Goal: Task Accomplishment & Management: Use online tool/utility

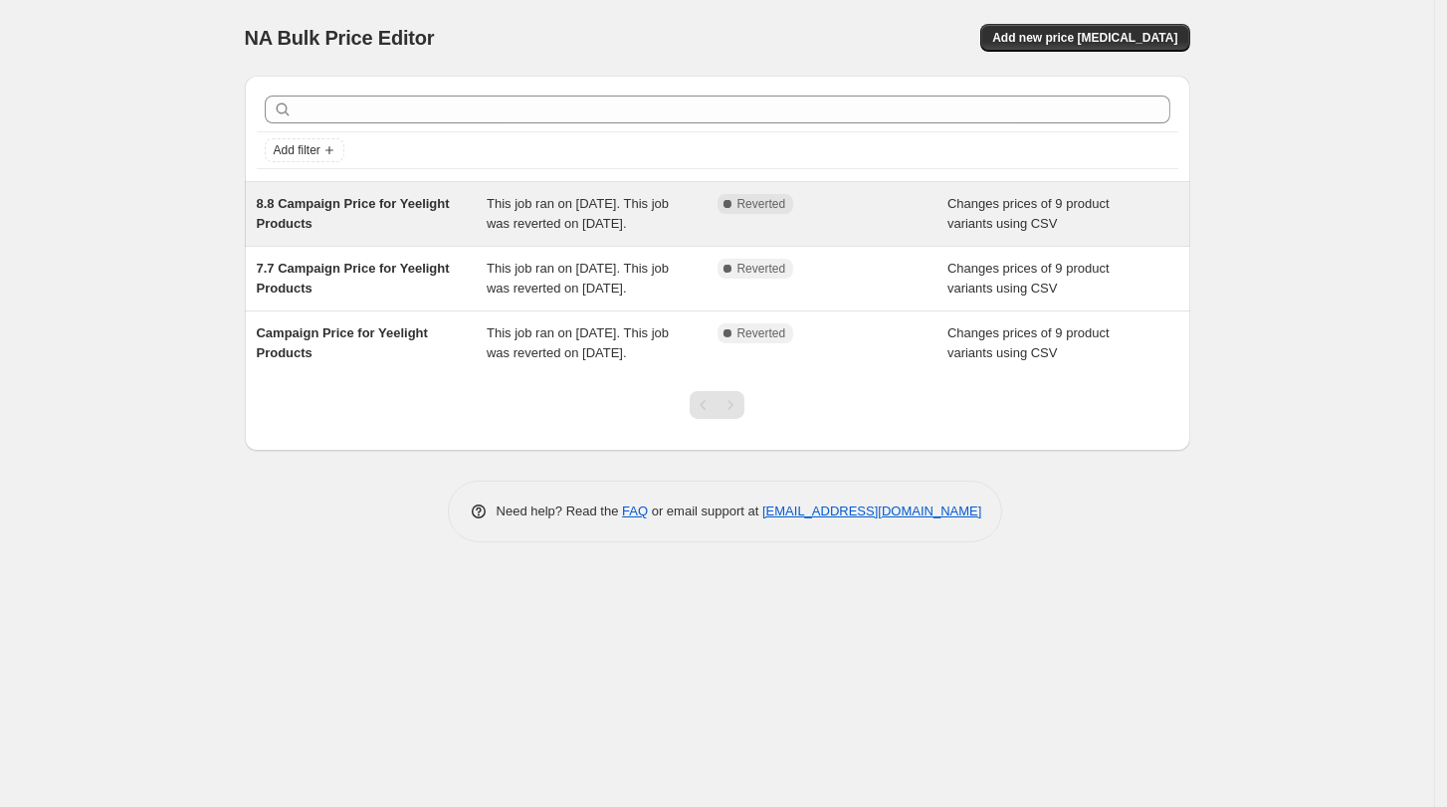
click at [1078, 218] on div "Changes prices of 9 product variants using CSV" at bounding box center [1062, 214] width 231 height 40
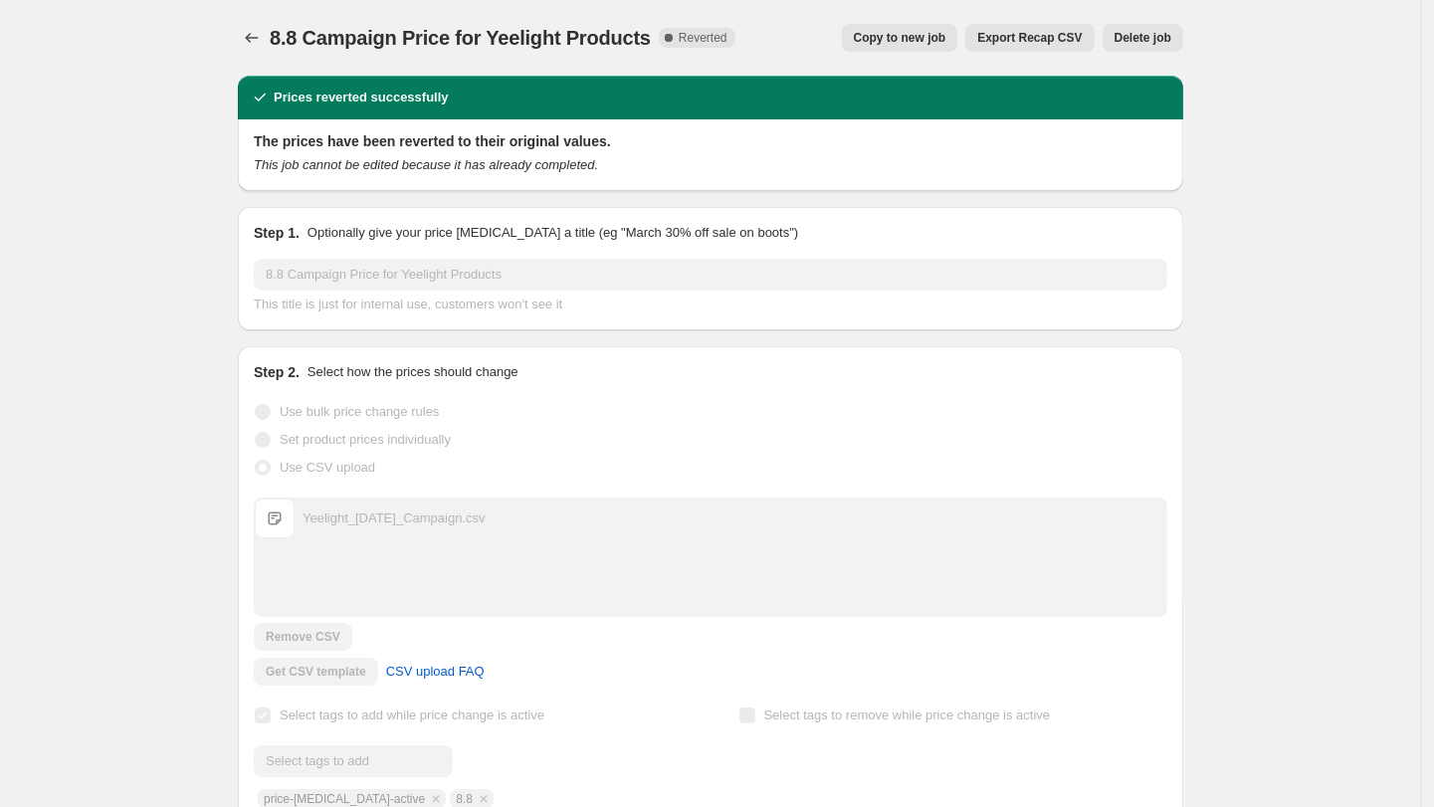
click at [908, 39] on span "Copy to new job" at bounding box center [900, 38] width 93 height 16
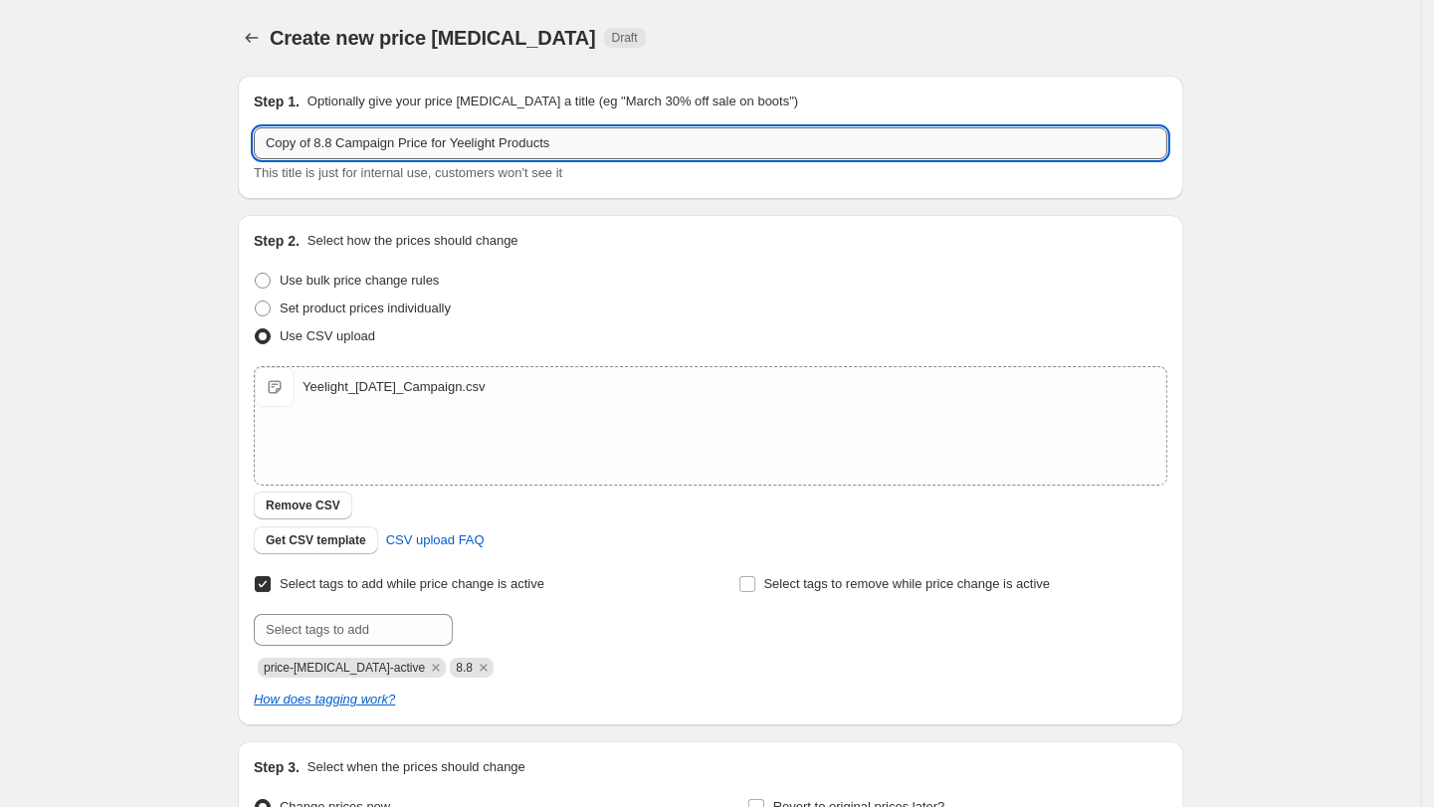
click at [439, 149] on input "Copy of 8.8 Campaign Price for Yeelight Products" at bounding box center [711, 143] width 914 height 32
click at [342, 148] on input "Copy of 8.8 Campaign Price for Yeelight Products" at bounding box center [711, 143] width 914 height 32
drag, startPoint x: 341, startPoint y: 142, endPoint x: 183, endPoint y: 130, distance: 158.7
click at [183, 130] on div "Create new price change job. This page is ready Create new price change job Dra…" at bounding box center [710, 517] width 1421 height 1034
click at [419, 141] on input "9.9 Campaign Price for Yeelight Products" at bounding box center [711, 143] width 914 height 32
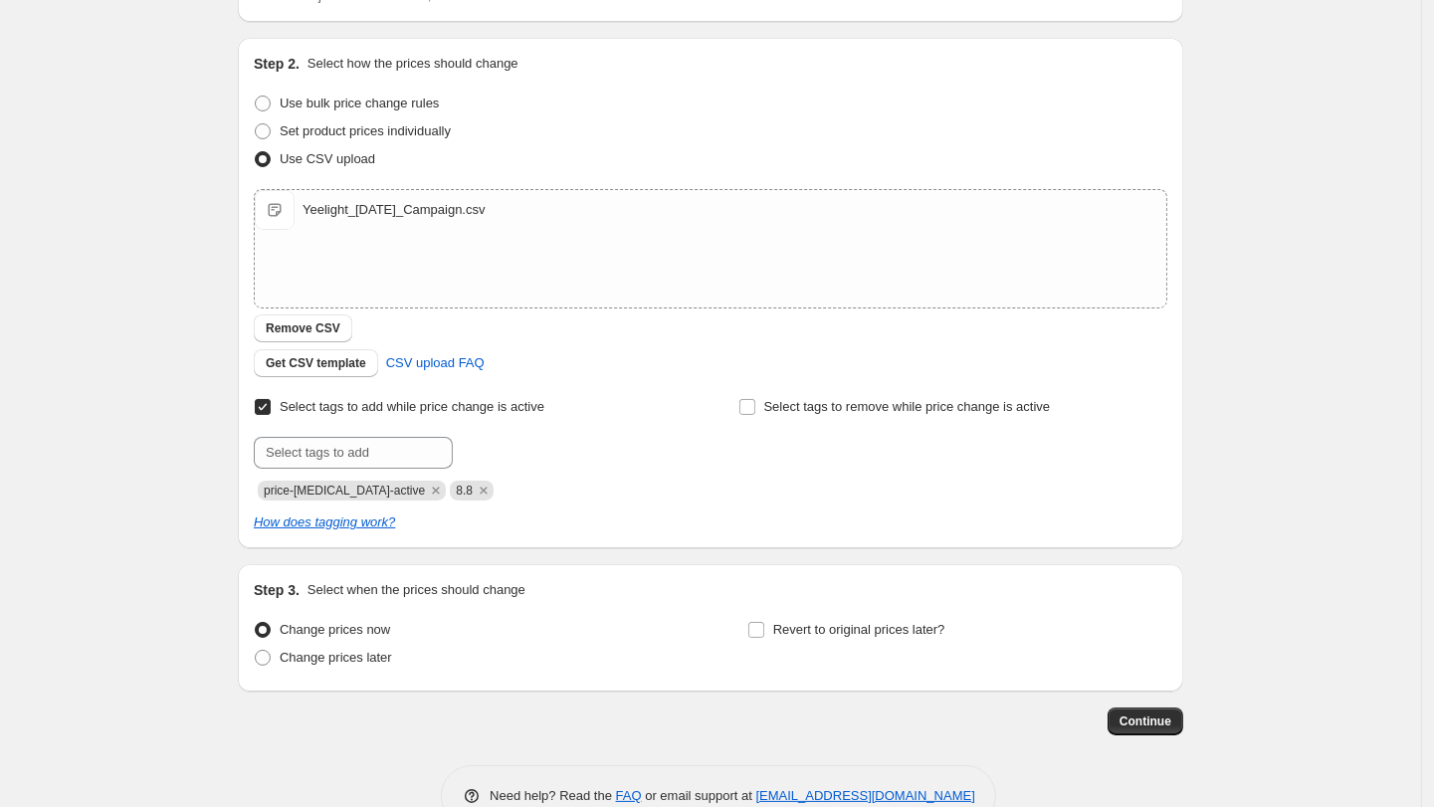
scroll to position [226, 0]
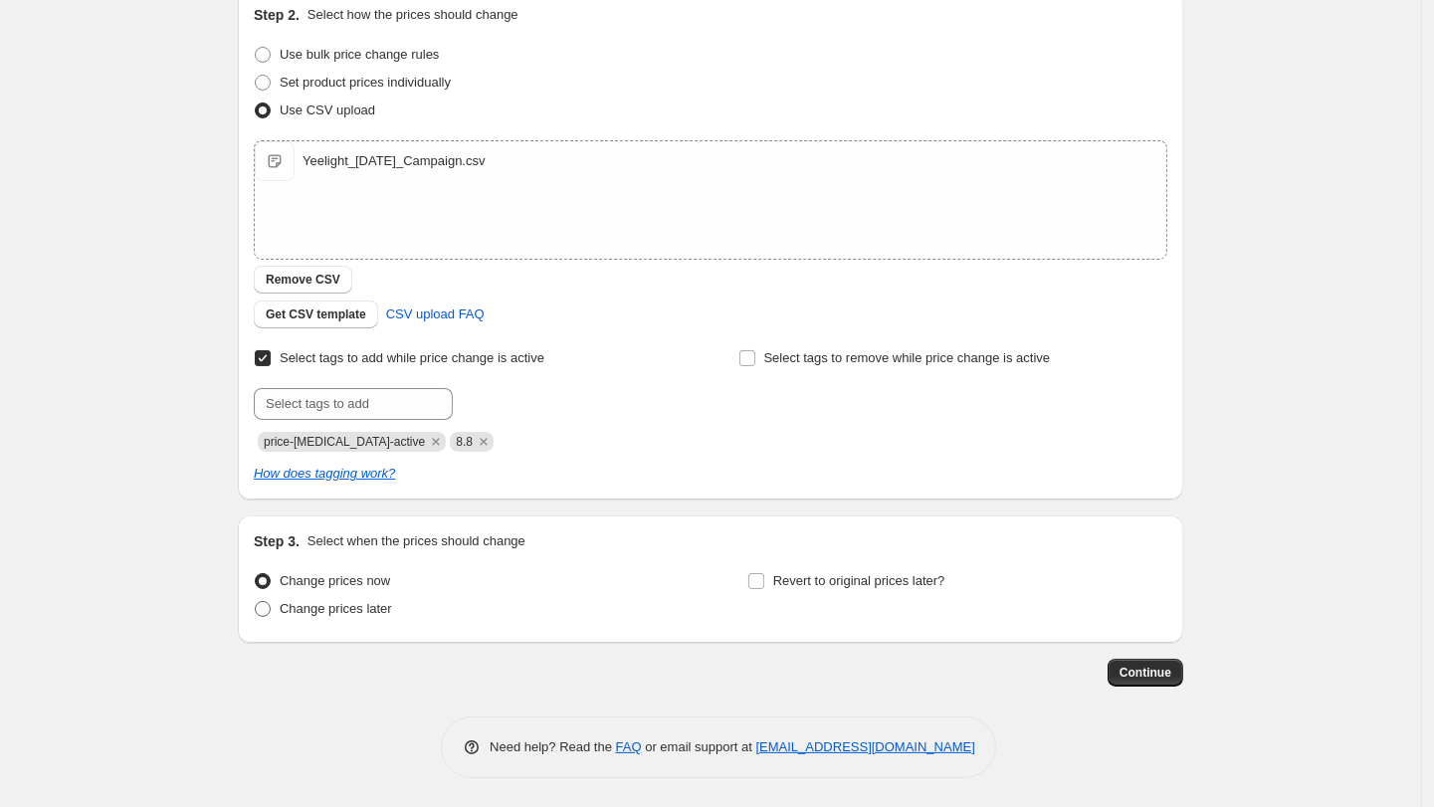
type input "9.9 Campaign Price for Yeelight Products"
click at [323, 605] on span "Change prices later" at bounding box center [336, 608] width 112 height 15
click at [256, 602] on input "Change prices later" at bounding box center [255, 601] width 1 height 1
radio input "true"
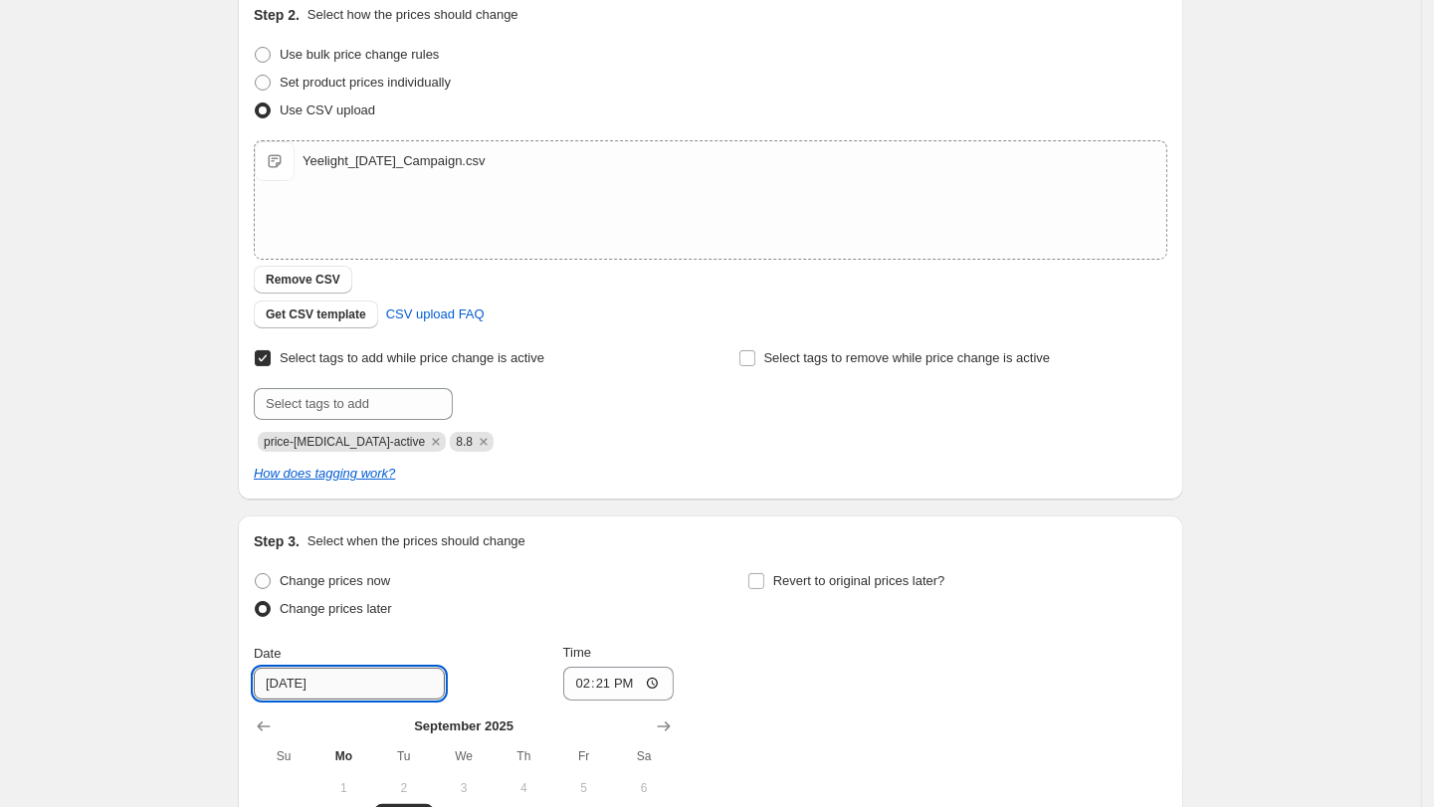
click at [386, 688] on input "9/9/2025" at bounding box center [349, 684] width 191 height 32
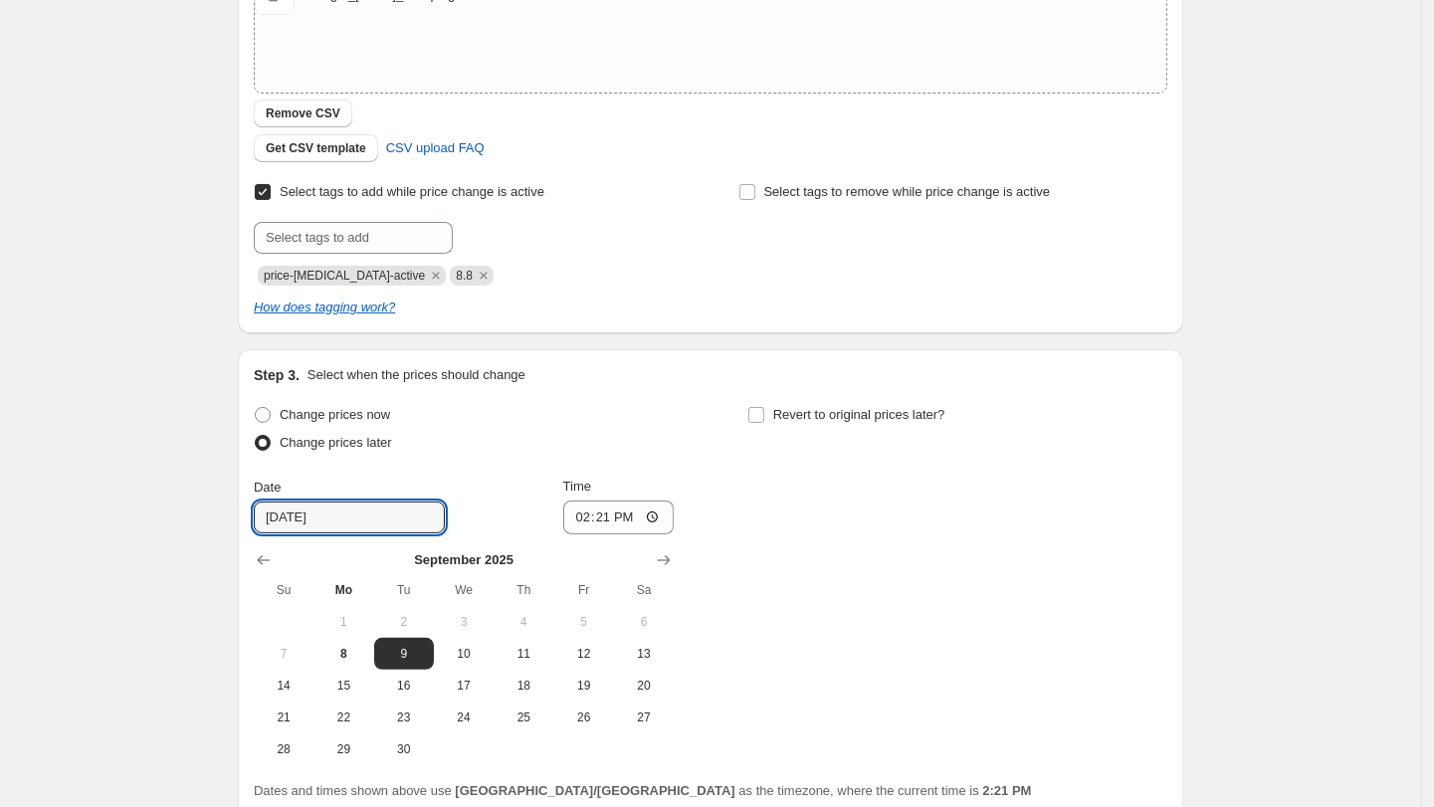
scroll to position [564, 0]
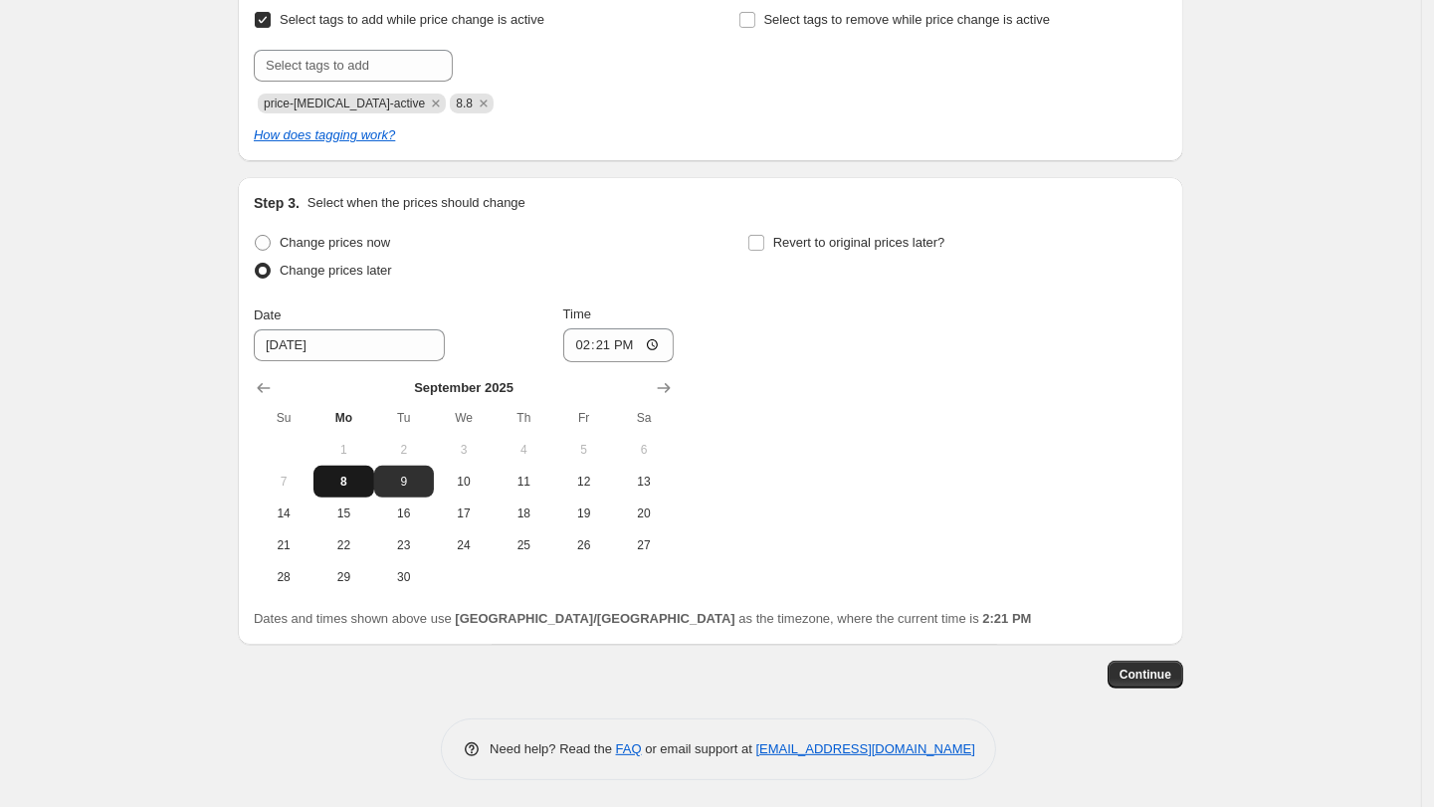
click at [365, 479] on span "8" at bounding box center [343, 482] width 44 height 16
type input "9/8/2025"
click at [646, 345] on input "14:21" at bounding box center [618, 345] width 111 height 34
click at [613, 348] on input "14:21" at bounding box center [618, 345] width 111 height 34
type input "20:00"
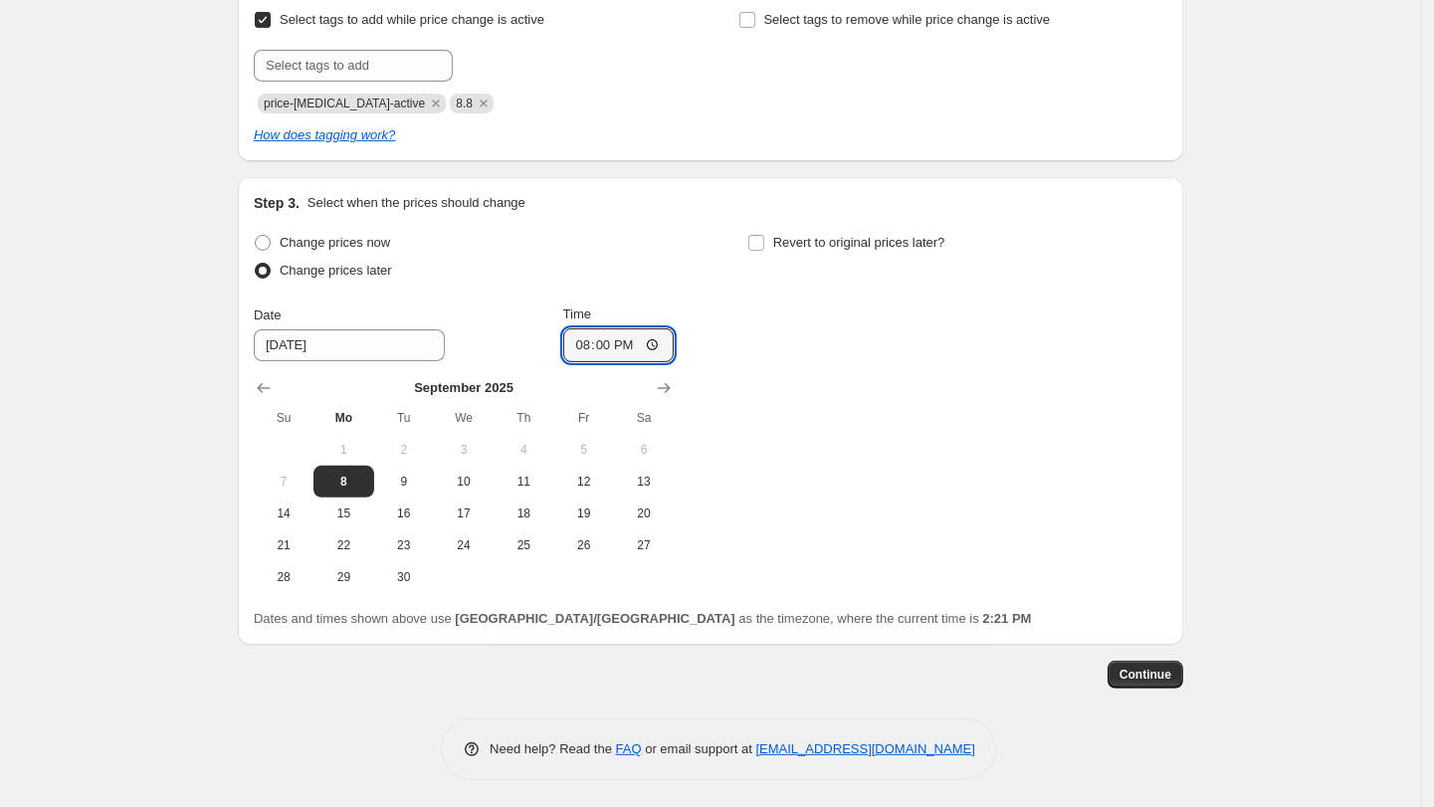
click at [1183, 441] on div "Step 3. Select when the prices should change Change prices now Change prices la…" at bounding box center [711, 411] width 946 height 468
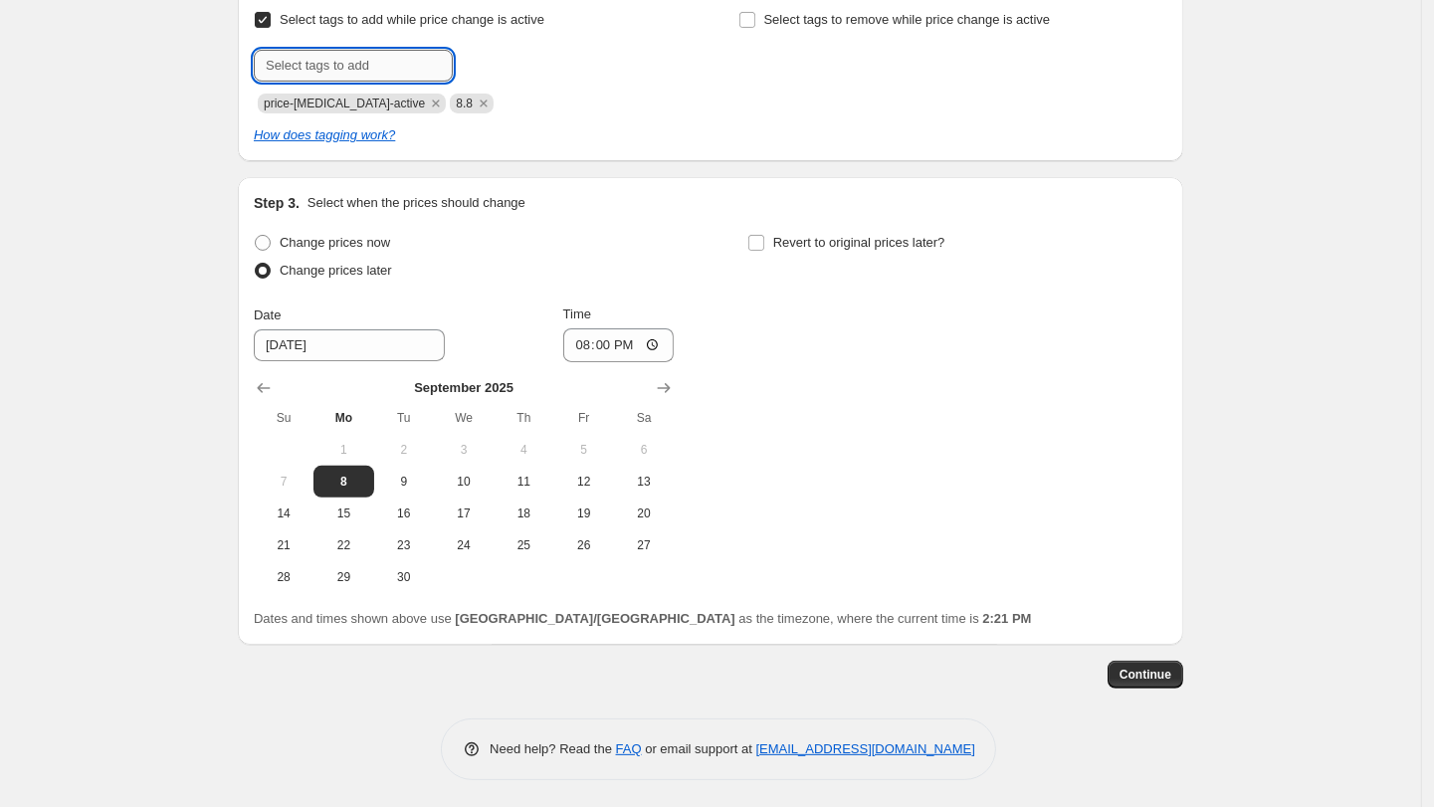
click at [330, 64] on input "text" at bounding box center [353, 66] width 199 height 32
type input "9.9"
click at [503, 70] on span "Add 9.9" at bounding box center [491, 64] width 43 height 16
click at [480, 101] on icon "Remove 8.8" at bounding box center [483, 103] width 7 height 7
click at [1137, 684] on button "Continue" at bounding box center [1146, 675] width 76 height 28
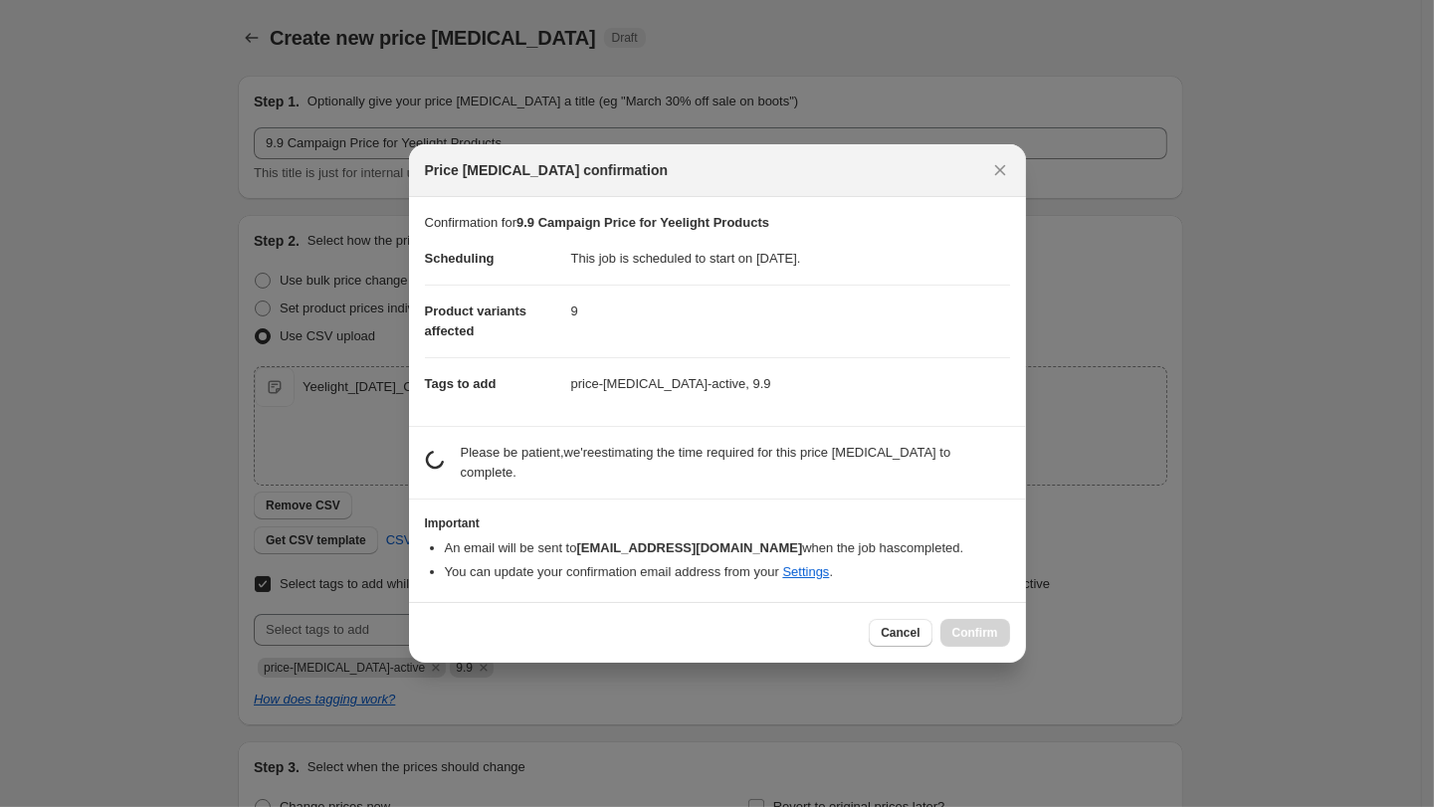
scroll to position [562, 0]
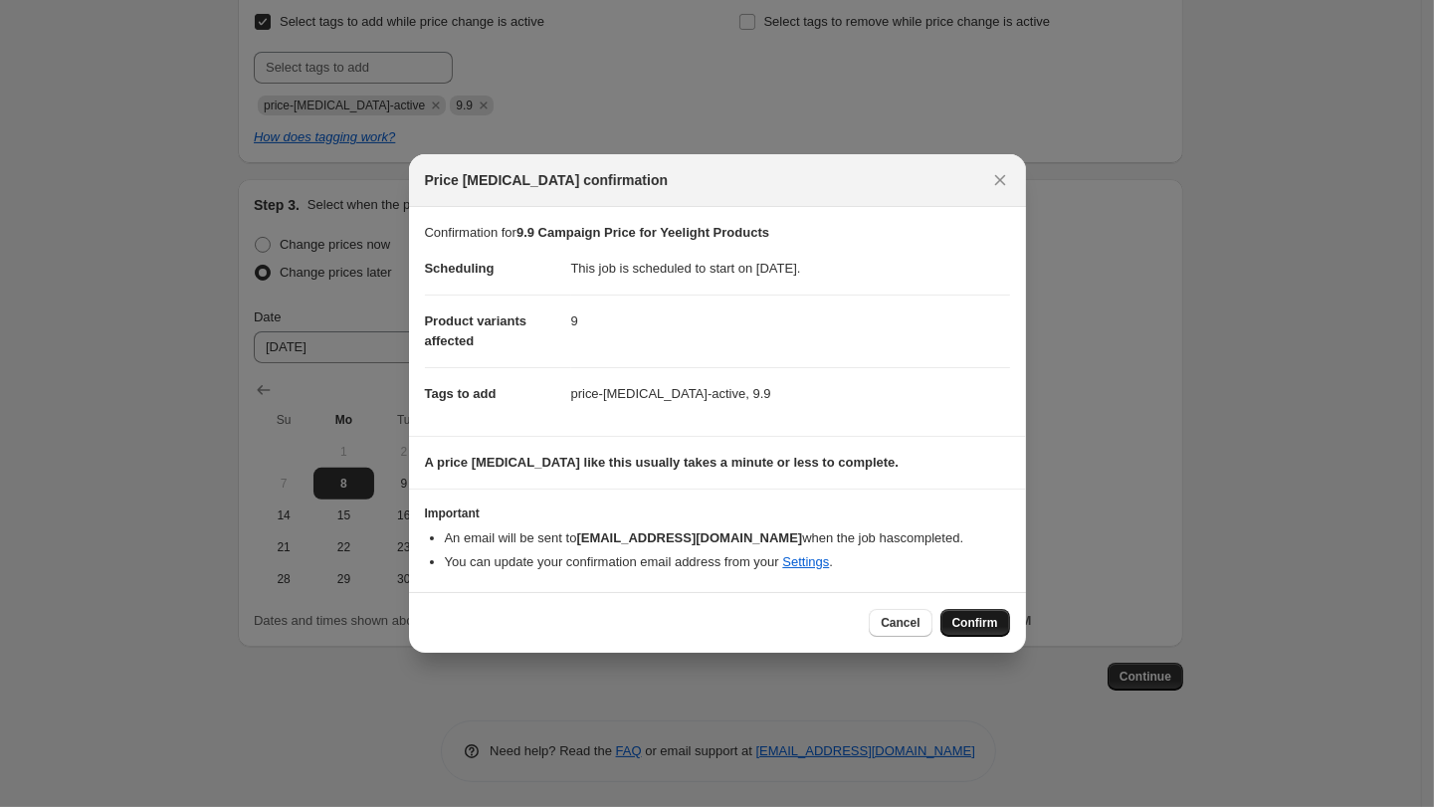
click at [957, 624] on span "Confirm" at bounding box center [975, 623] width 46 height 16
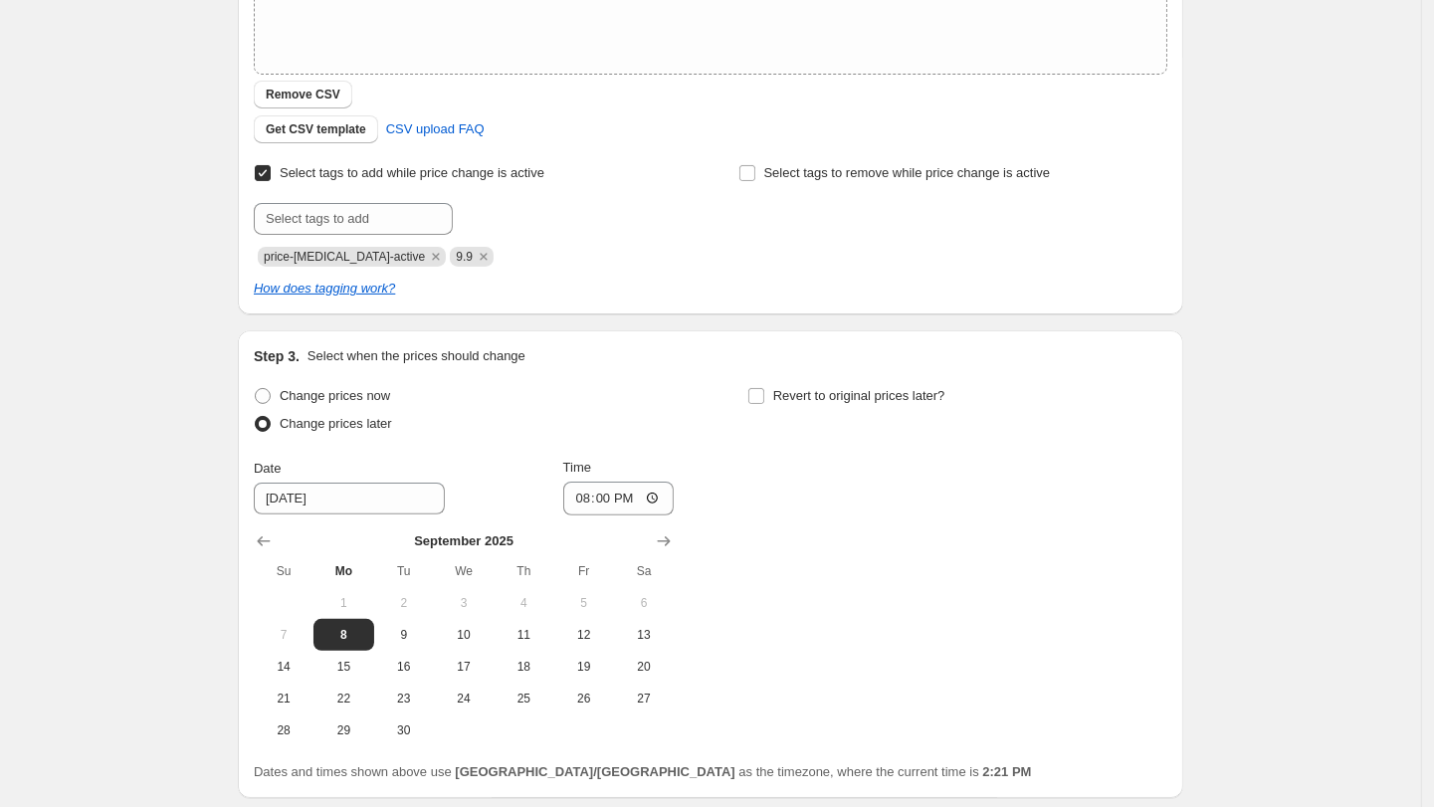
scroll to position [355, 0]
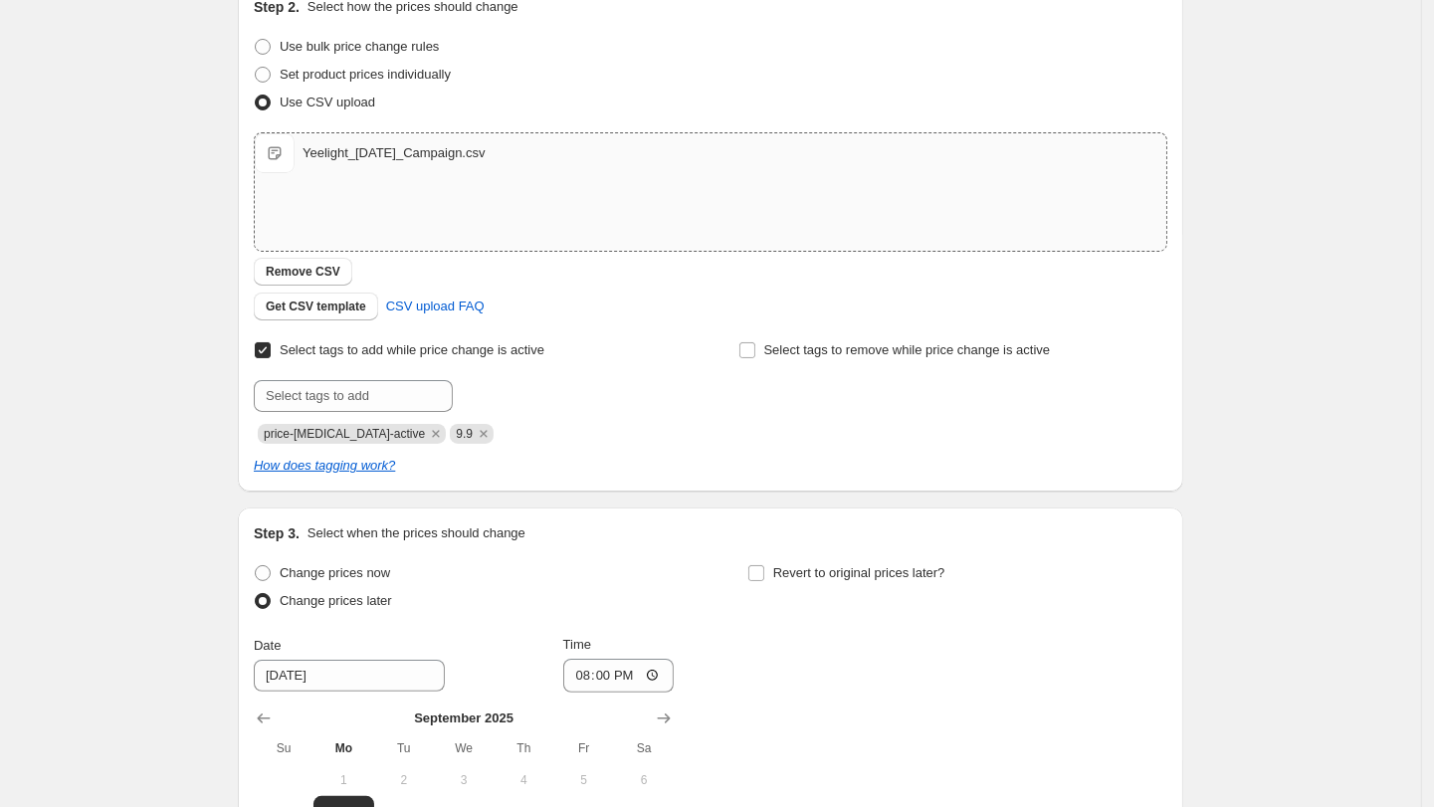
click at [284, 153] on span "Yeelight_04JUN2025_Campaign.csv" at bounding box center [275, 153] width 40 height 40
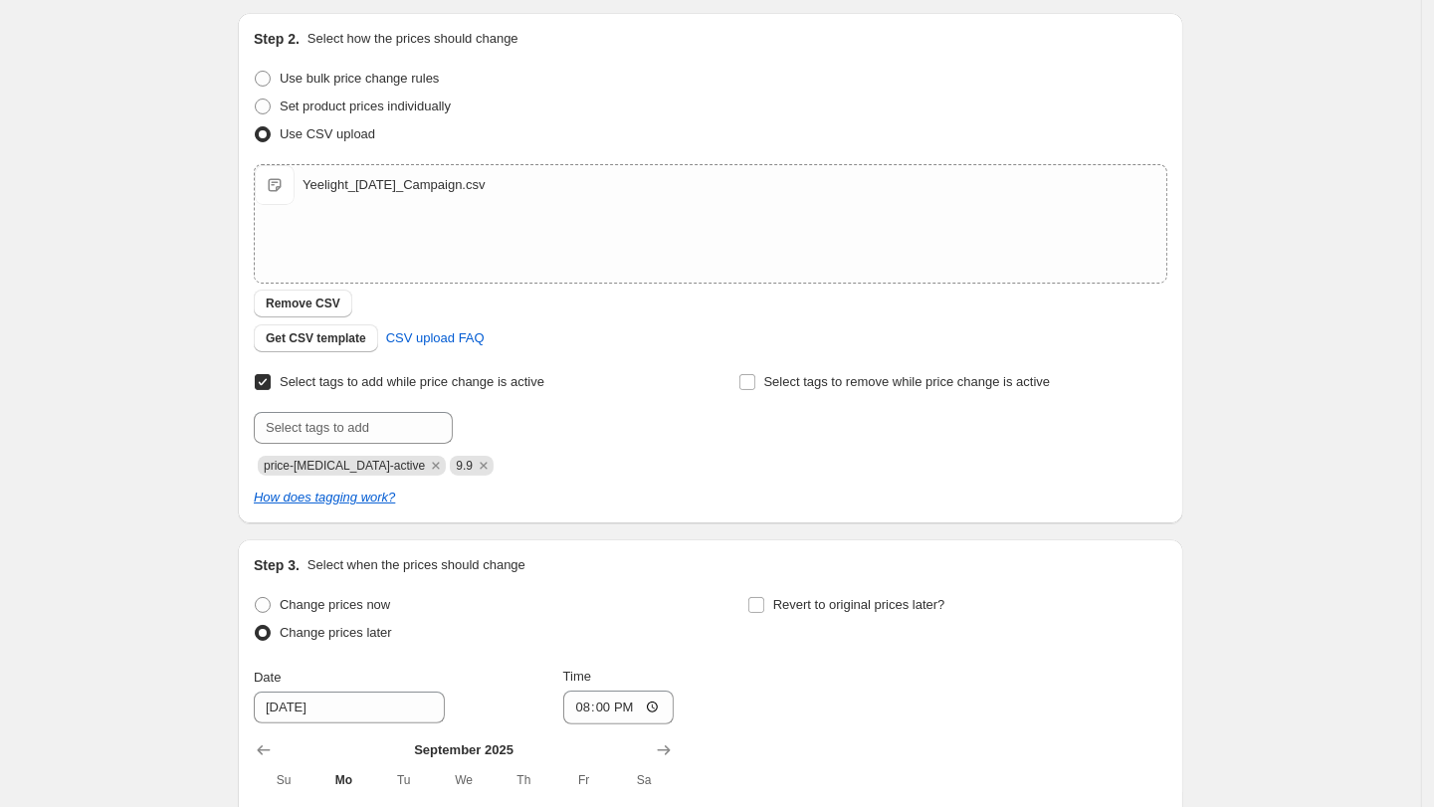
scroll to position [294, 0]
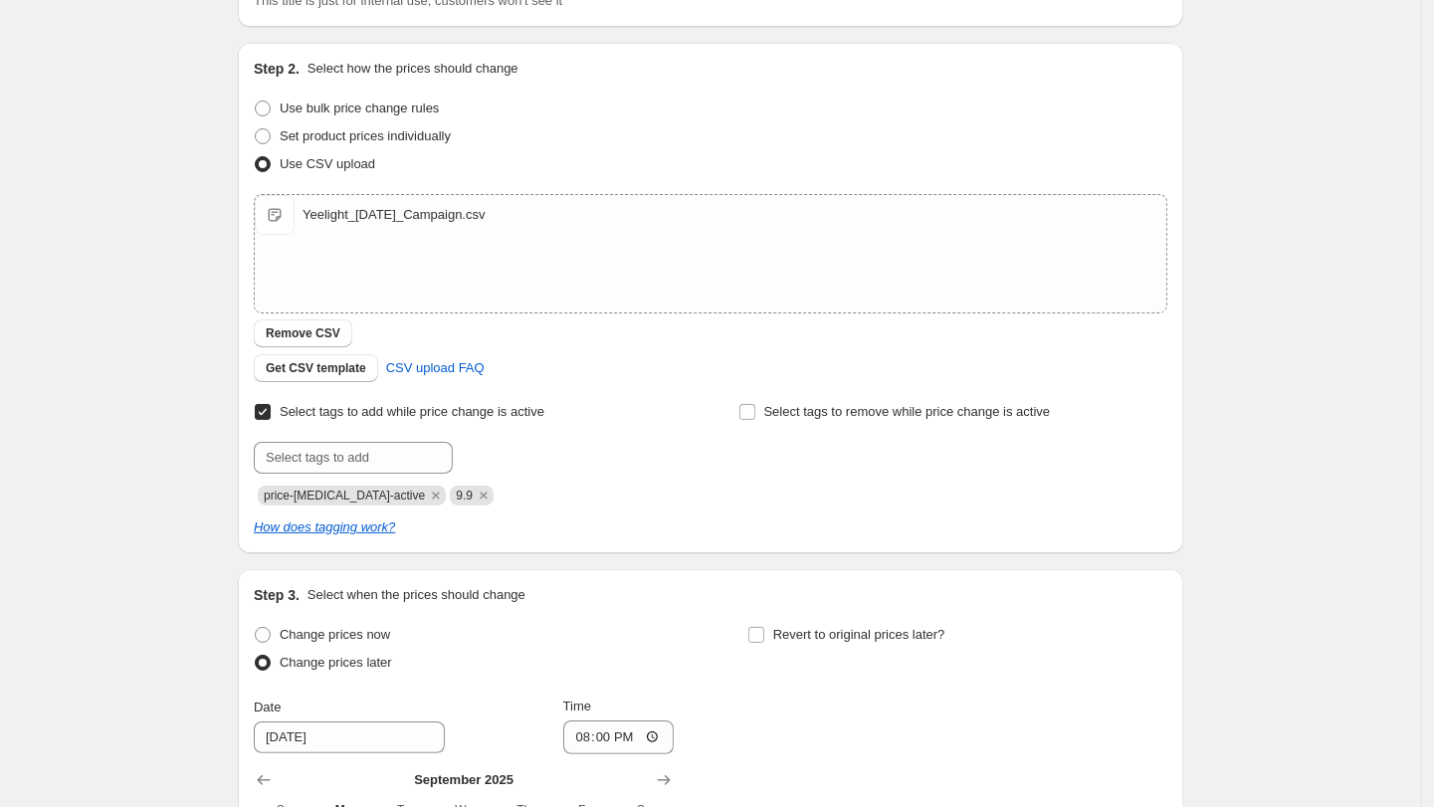
click at [1341, 269] on div "9.9 Campaign Price for Yeelight Products. This page is ready 9.9 Campaign Price…" at bounding box center [710, 454] width 1421 height 1496
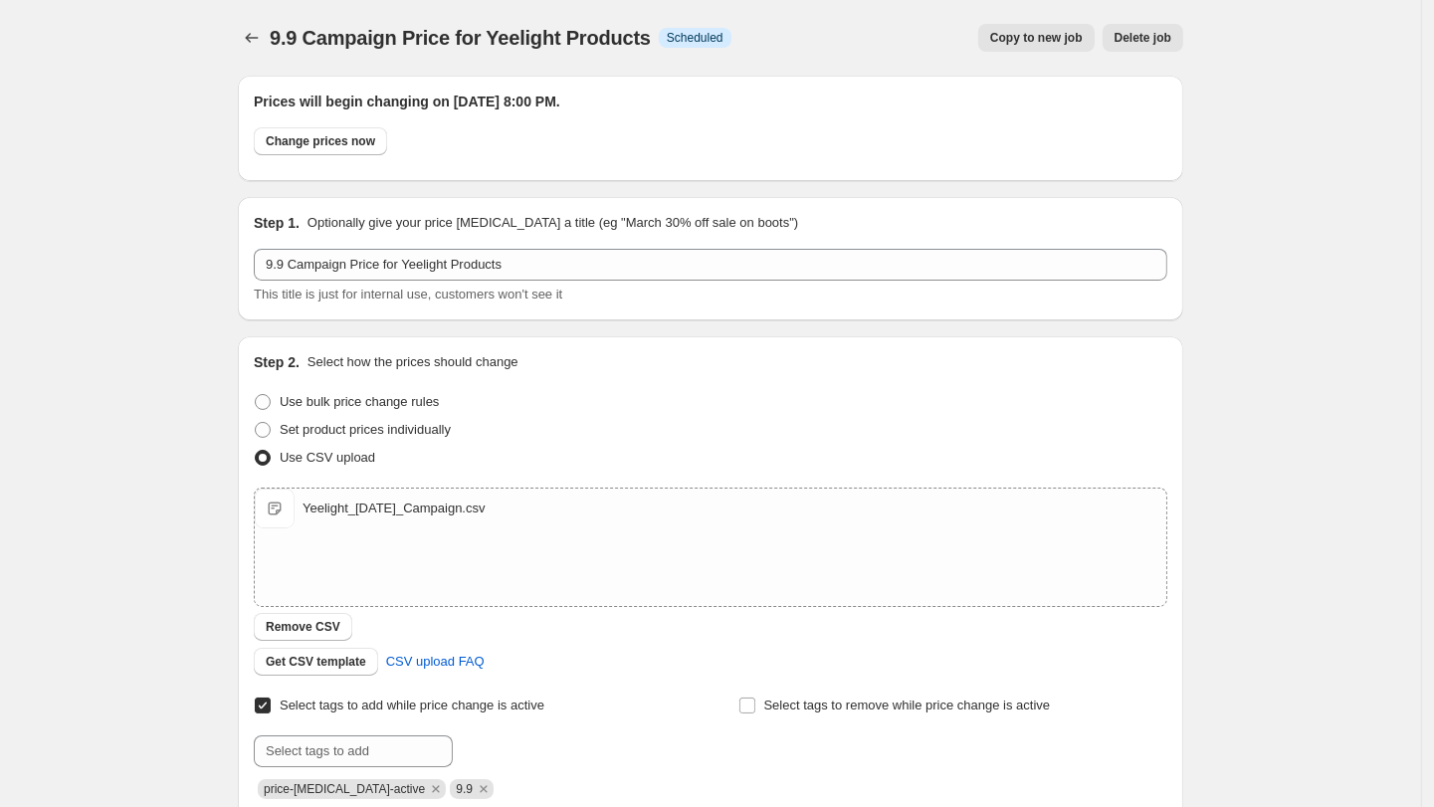
scroll to position [38, 0]
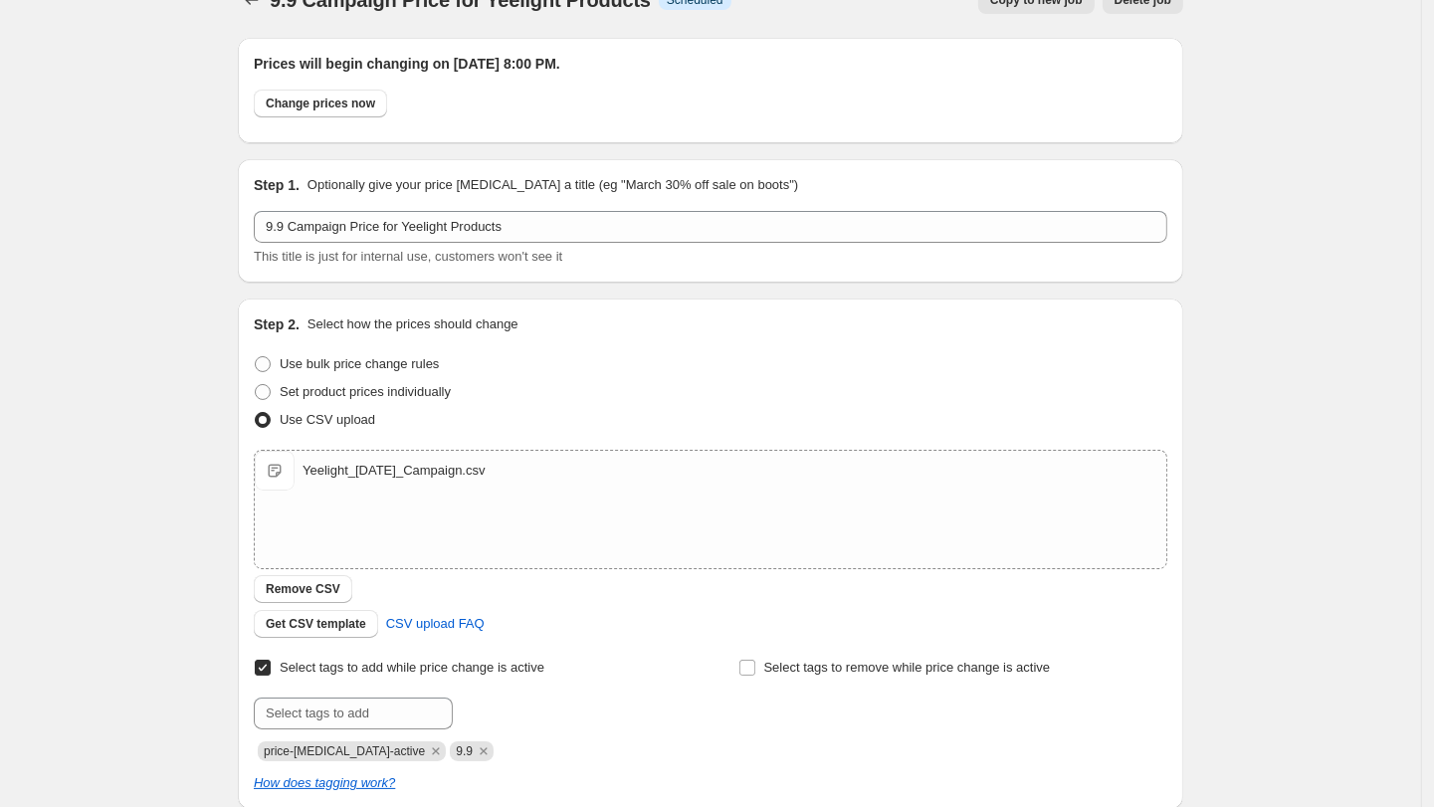
click at [161, 248] on div "9.9 Campaign Price for Yeelight Products. This page is ready 9.9 Campaign Price…" at bounding box center [710, 710] width 1421 height 1496
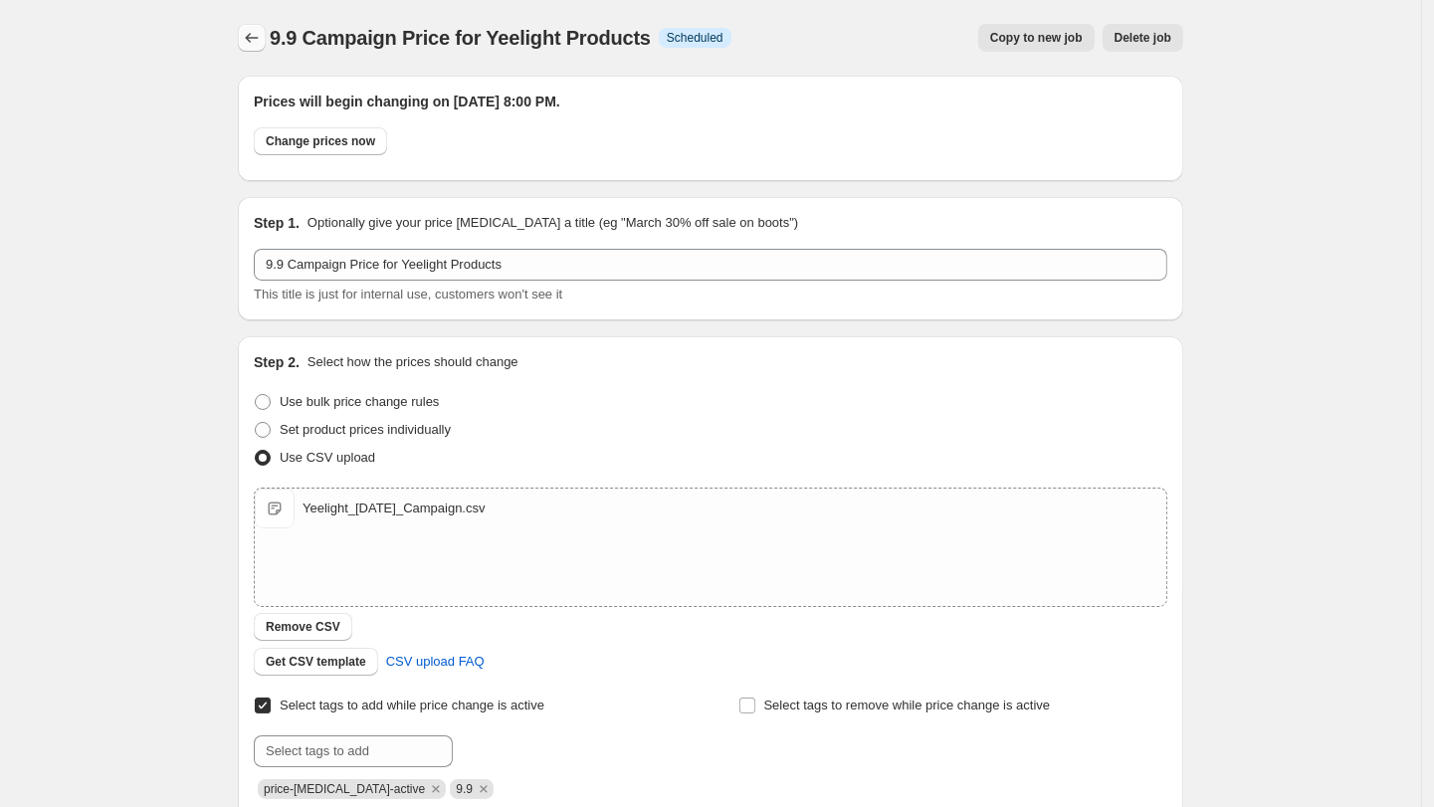
click at [253, 38] on icon "Price change jobs" at bounding box center [252, 38] width 13 height 10
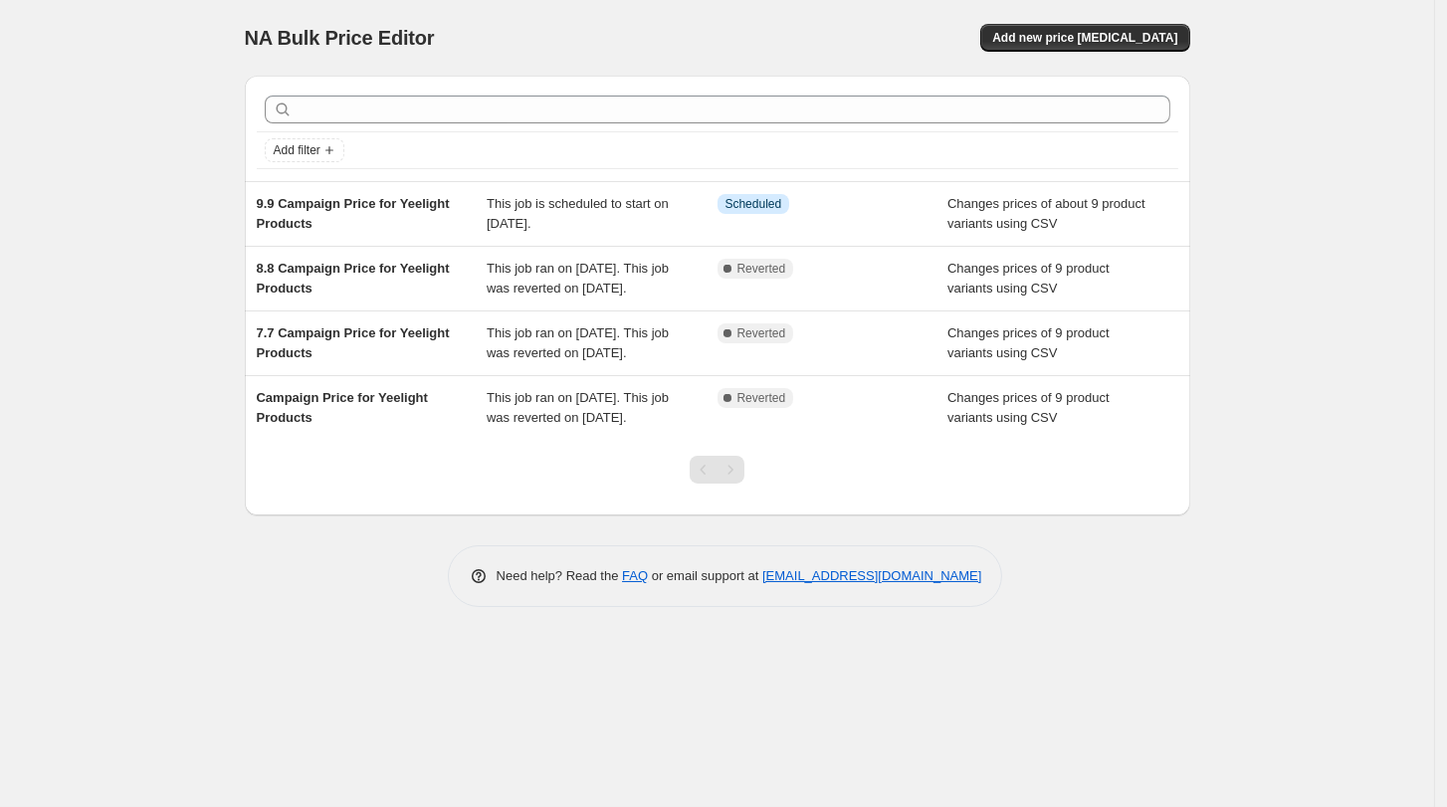
click at [183, 604] on div "NA Bulk Price Editor. This page is ready NA Bulk Price Editor Add new price cha…" at bounding box center [717, 403] width 1434 height 807
click at [151, 286] on div "NA Bulk Price Editor. This page is ready NA Bulk Price Editor Add new price cha…" at bounding box center [717, 403] width 1434 height 807
click at [1250, 168] on div "NA Bulk Price Editor. This page is ready NA Bulk Price Editor Add new price cha…" at bounding box center [717, 403] width 1434 height 807
